Goal: Information Seeking & Learning: Find specific page/section

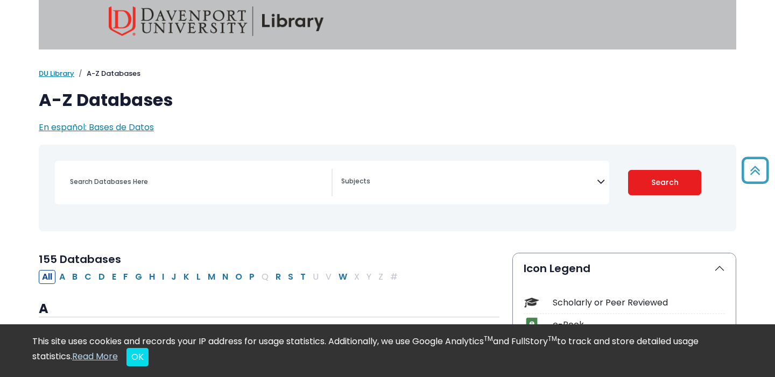
scroll to position [12, 0]
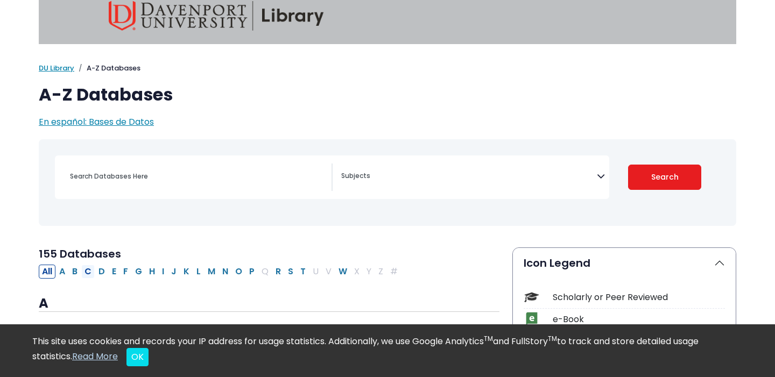
click at [90, 270] on button "C" at bounding box center [87, 272] width 13 height 14
select select "Database Subject Filter"
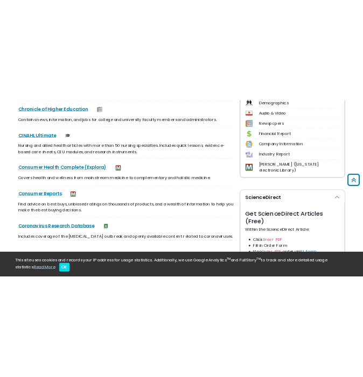
scroll to position [386, 0]
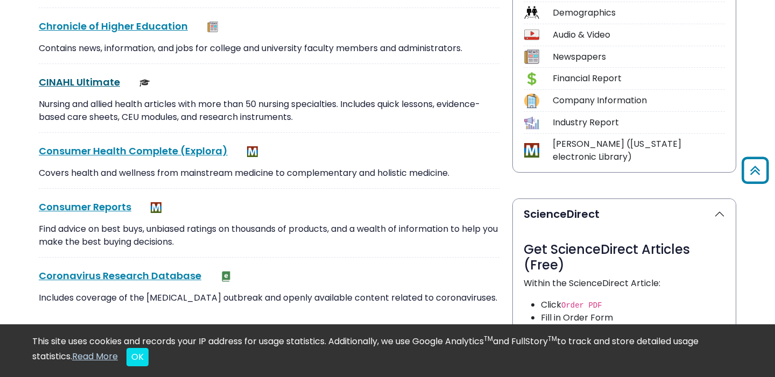
click at [84, 84] on link "CINAHL Ultimate This link opens in a new window" at bounding box center [79, 81] width 81 height 13
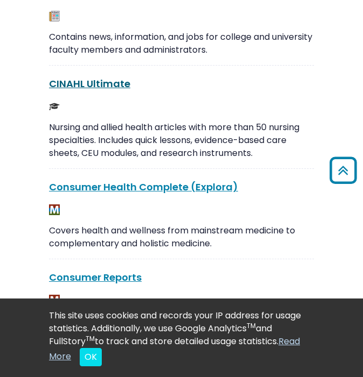
scroll to position [373, 0]
